Goal: Navigation & Orientation: Find specific page/section

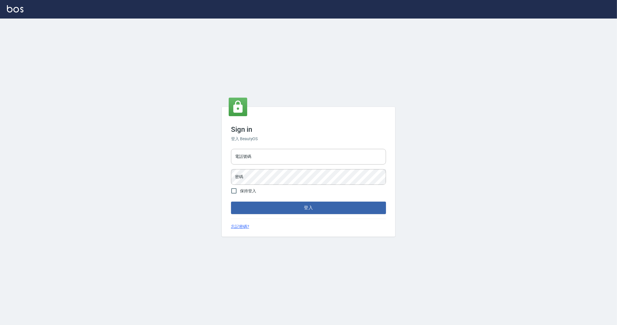
click at [257, 159] on input "電話號碼" at bounding box center [308, 157] width 155 height 16
type input "0912345"
click at [231, 201] on button "登入" at bounding box center [308, 207] width 155 height 12
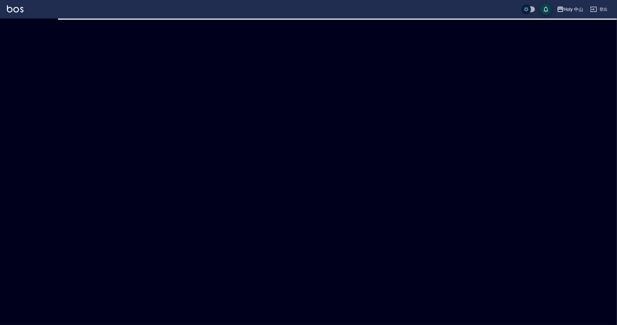
checkbox input "true"
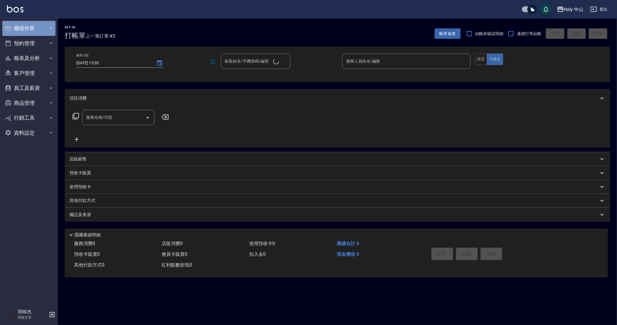
click at [30, 26] on button "櫃檯作業" at bounding box center [28, 28] width 53 height 15
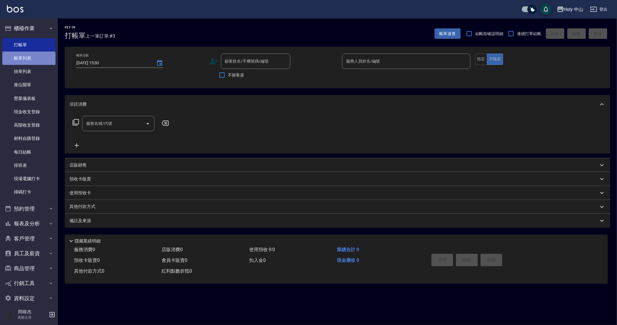
click at [39, 64] on link "帳單列表" at bounding box center [28, 57] width 53 height 13
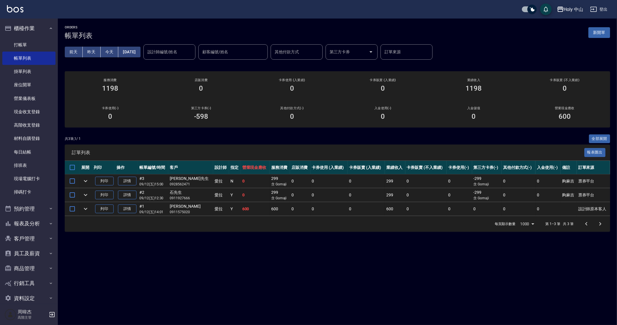
click at [576, 6] on div "Holy 中山" at bounding box center [574, 9] width 20 height 7
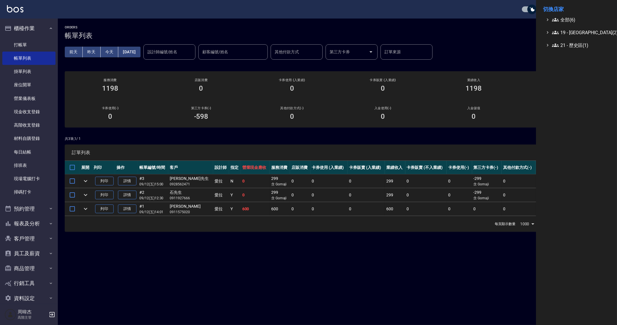
click at [577, 9] on li "切換店家" at bounding box center [576, 9] width 67 height 14
click at [575, 16] on span "全部(6)" at bounding box center [580, 19] width 56 height 7
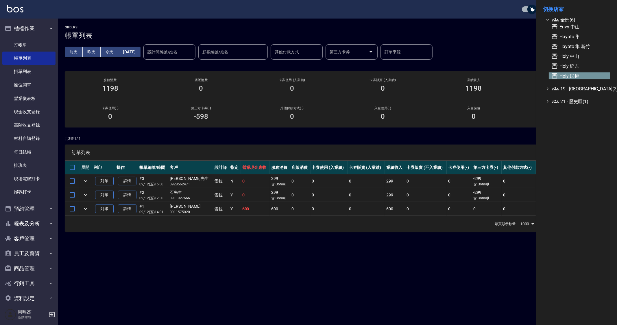
click at [579, 76] on span "Holy 民權" at bounding box center [579, 75] width 57 height 7
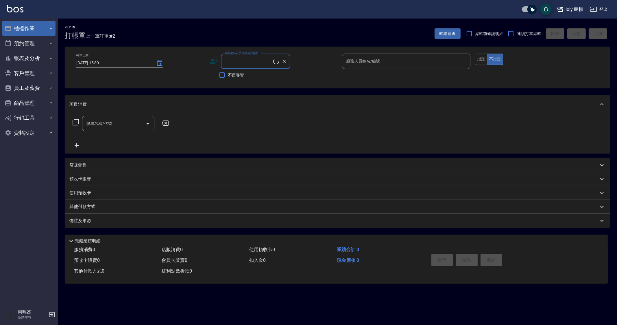
click at [34, 34] on button "櫃檯作業" at bounding box center [28, 28] width 53 height 15
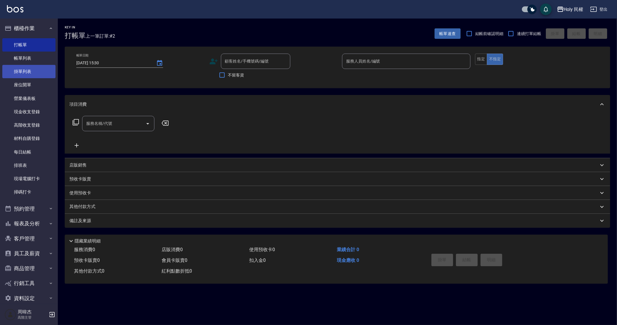
click at [41, 65] on link "掛單列表" at bounding box center [28, 71] width 53 height 13
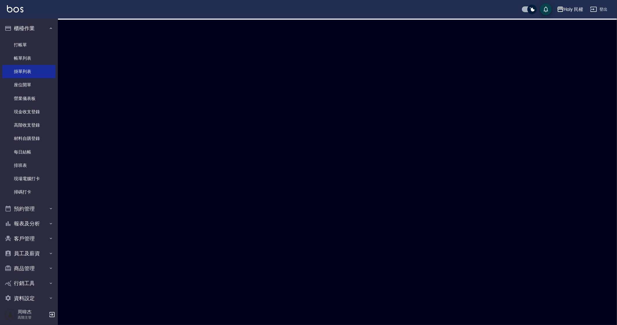
click at [44, 55] on link "帳單列表" at bounding box center [28, 57] width 53 height 13
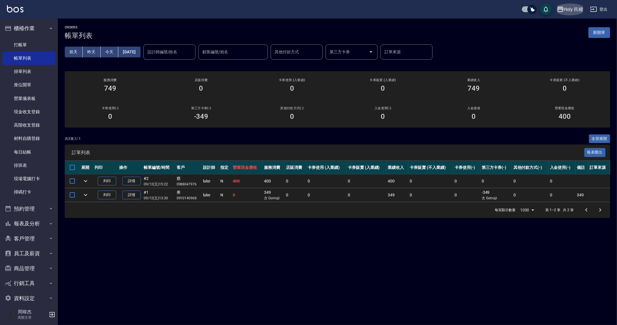
click at [580, 11] on div "Holy 民權" at bounding box center [574, 9] width 20 height 7
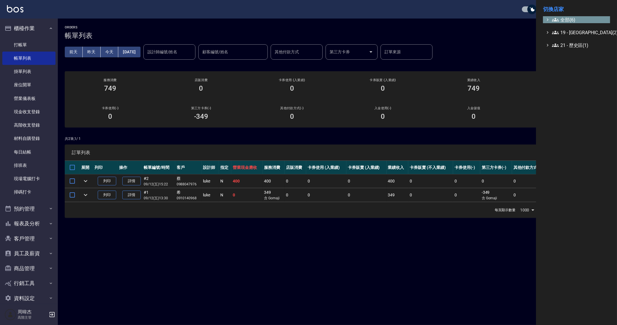
click at [571, 21] on span "全部(6)" at bounding box center [580, 19] width 56 height 7
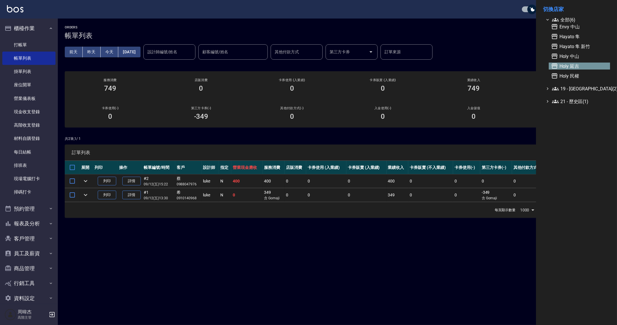
click at [585, 64] on span "Holy 延吉" at bounding box center [579, 65] width 57 height 7
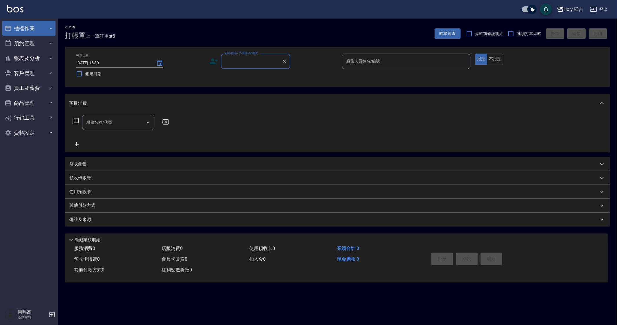
click at [19, 26] on button "櫃檯作業" at bounding box center [28, 28] width 53 height 15
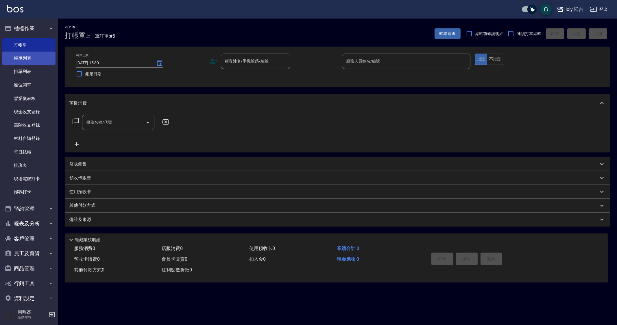
click at [38, 57] on link "帳單列表" at bounding box center [28, 57] width 53 height 13
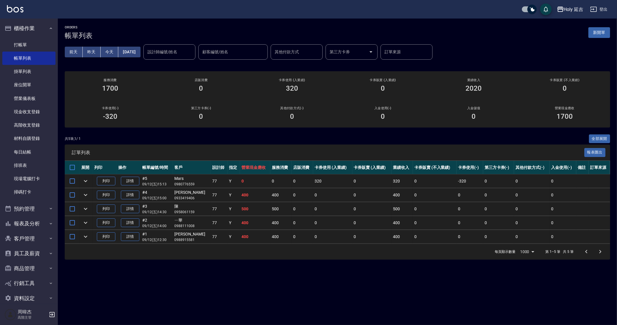
click at [301, 283] on div "ORDERS 帳單列表 新開單 [DATE] [DATE] [DATE] [DATE] 設計師編號/姓名 設計師編號/姓名 顧客編號/姓名 顧客編號/姓名 其…" at bounding box center [308, 162] width 617 height 325
click at [286, 264] on div "ORDERS 帳單列表 新開單 [DATE] [DATE] [DATE] [DATE] 設計師編號/姓名 設計師編號/姓名 顧客編號/姓名 顧客編號/姓名 其…" at bounding box center [337, 143] width 559 height 248
click at [367, 291] on div "ORDERS 帳單列表 新開單 [DATE] [DATE] [DATE] [DATE] 設計師編號/姓名 設計師編號/姓名 顧客編號/姓名 顧客編號/姓名 其…" at bounding box center [308, 162] width 617 height 325
click at [380, 267] on div "ORDERS 帳單列表 新開單 [DATE] [DATE] [DATE] [DATE] 設計師編號/姓名 設計師編號/姓名 顧客編號/姓名 顧客編號/姓名 其…" at bounding box center [308, 162] width 617 height 325
click at [230, 270] on div "ORDERS 帳單列表 新開單 [DATE] [DATE] [DATE] [DATE] 設計師編號/姓名 設計師編號/姓名 顧客編號/姓名 顧客編號/姓名 其…" at bounding box center [308, 162] width 617 height 325
